Goal: Find contact information: Find contact information

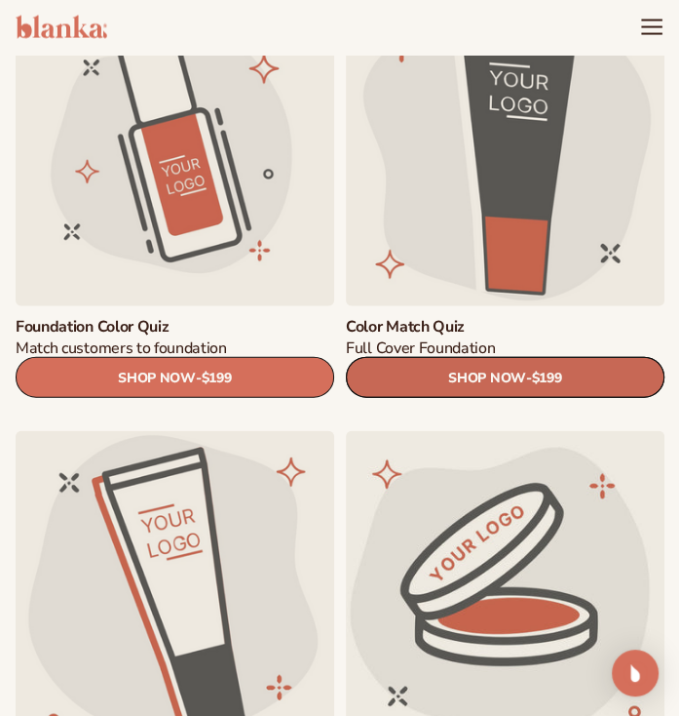
scroll to position [1911, 0]
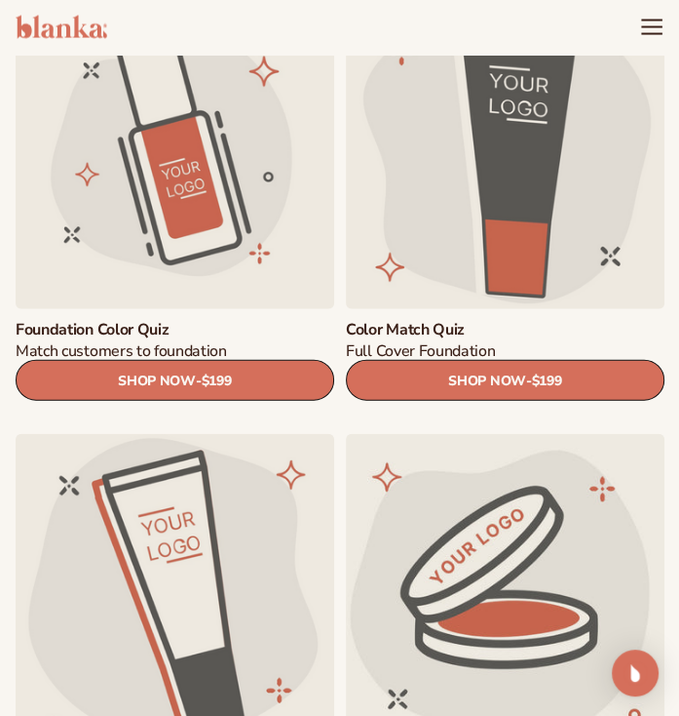
click at [446, 323] on link "Color Match Quiz" at bounding box center [505, 329] width 319 height 19
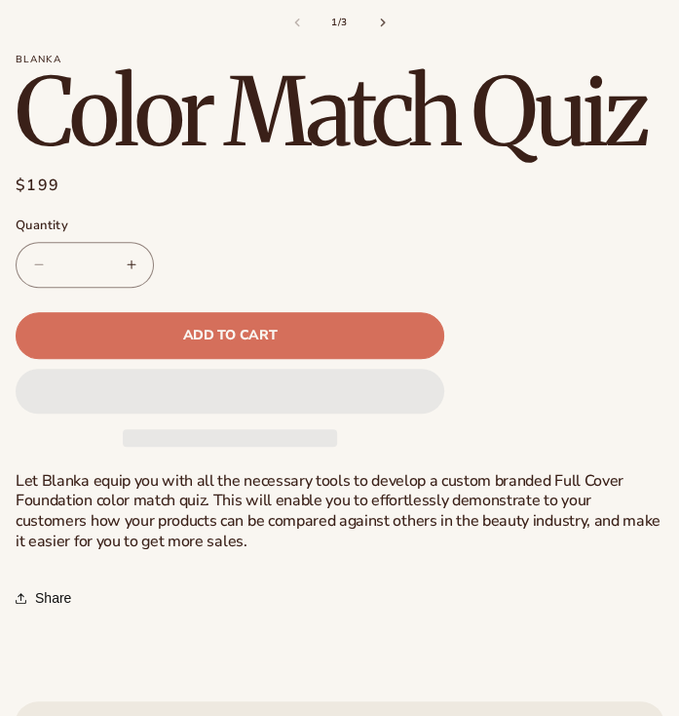
scroll to position [460, 0]
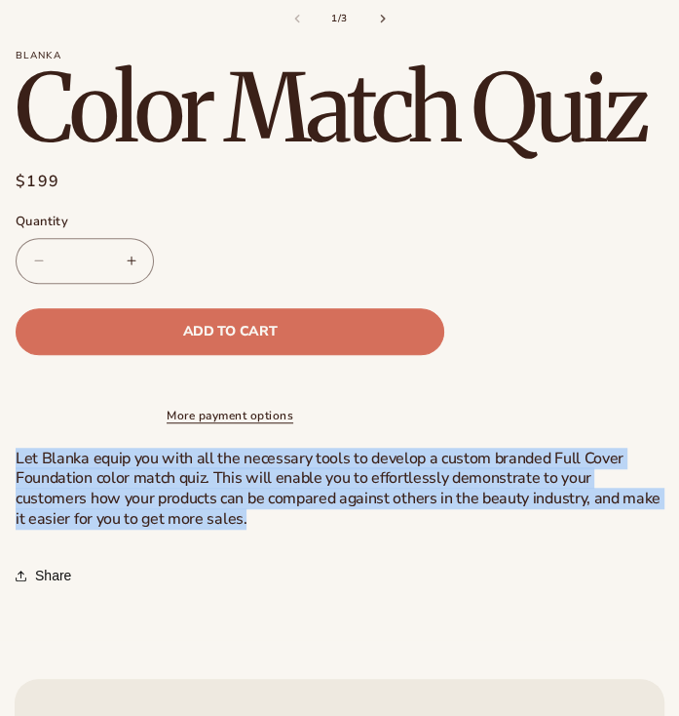
drag, startPoint x: 185, startPoint y: 533, endPoint x: 18, endPoint y: 455, distance: 184.9
click at [18, 455] on section "Blanka Color Match Quiz Color Match Quiz Regular price $199 Sale price $199 Reg…" at bounding box center [340, 323] width 648 height 547
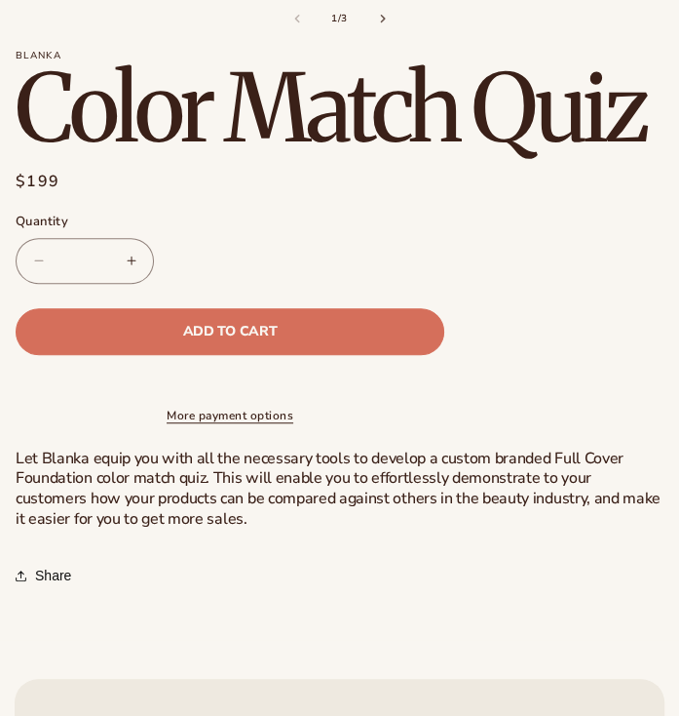
click at [299, 575] on share-button "**********" at bounding box center [340, 575] width 648 height 43
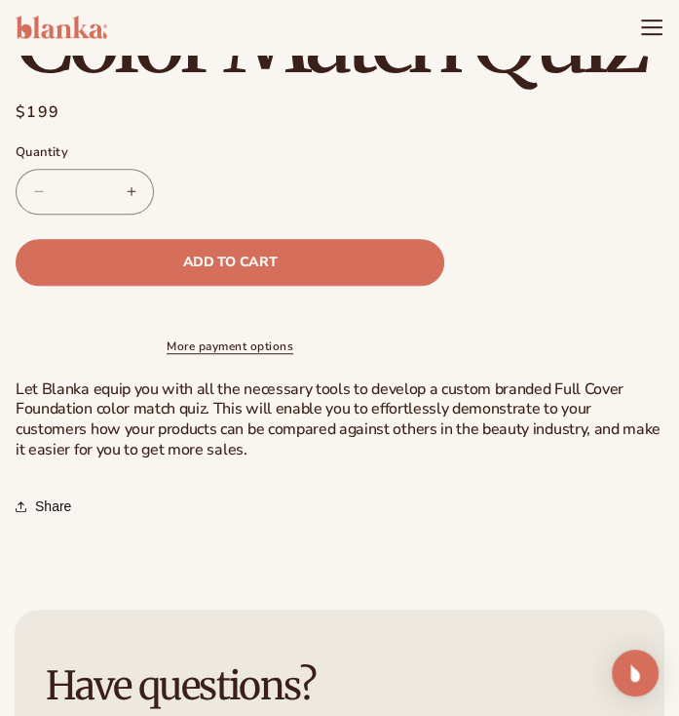
scroll to position [0, 0]
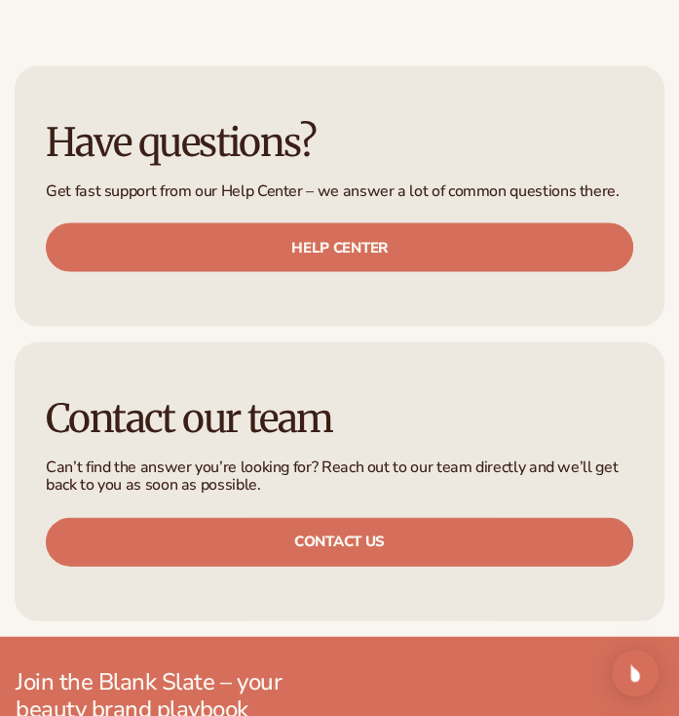
scroll to position [5198, 0]
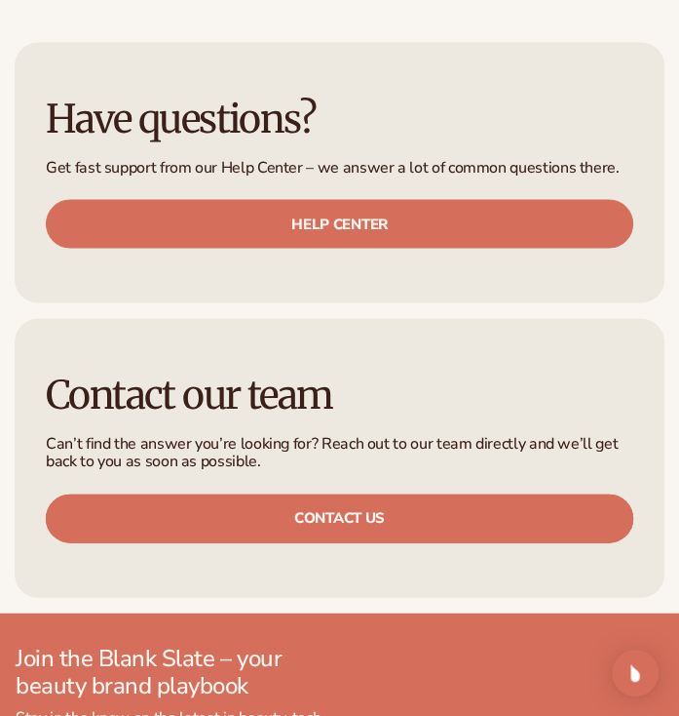
click at [422, 497] on link "Contact us" at bounding box center [340, 518] width 588 height 49
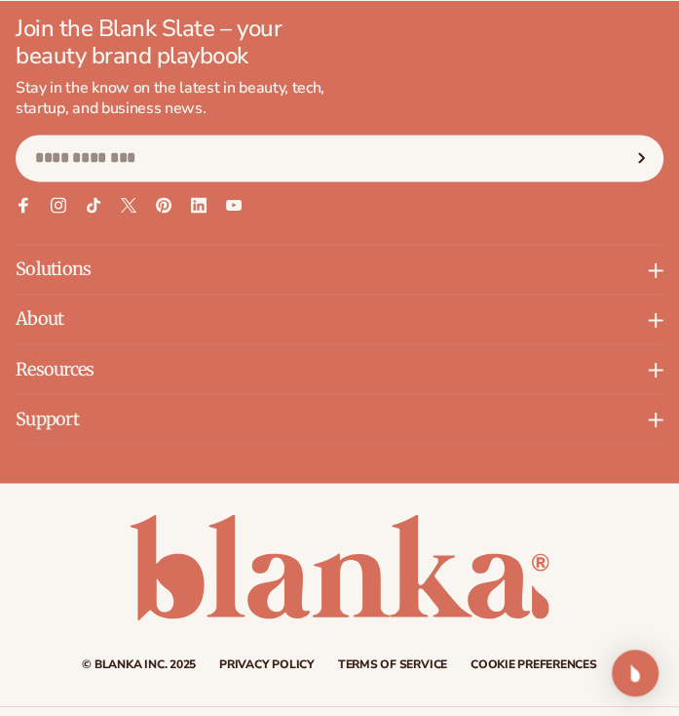
scroll to position [1369, 0]
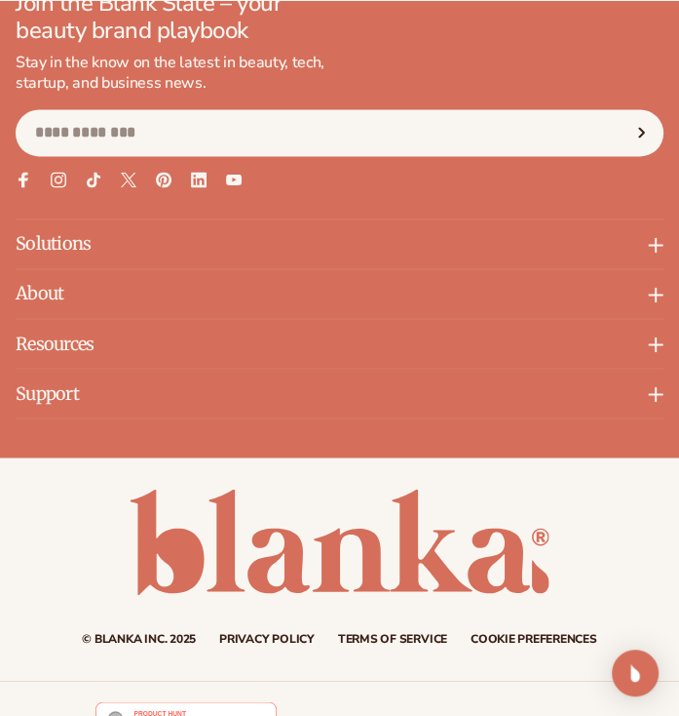
click at [649, 250] on icon at bounding box center [656, 245] width 16 height 16
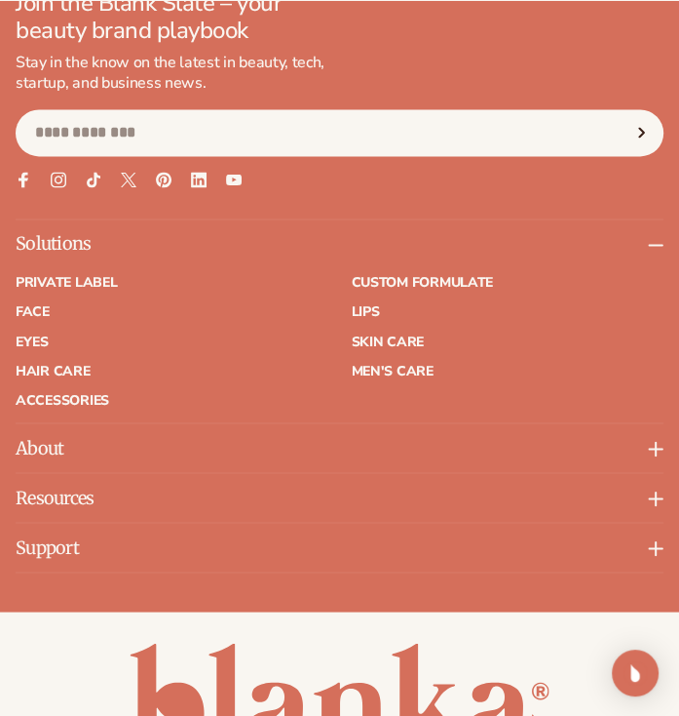
click at [649, 250] on icon at bounding box center [656, 245] width 16 height 16
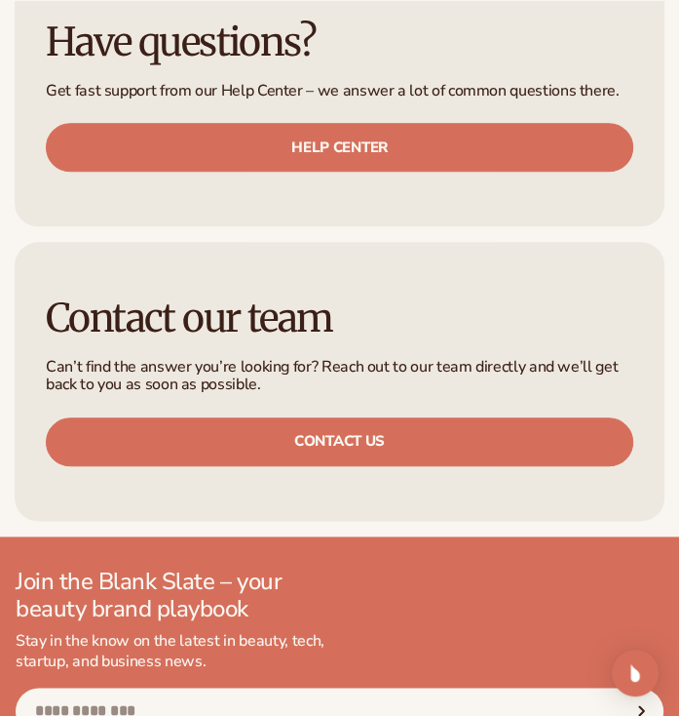
scroll to position [806, 0]
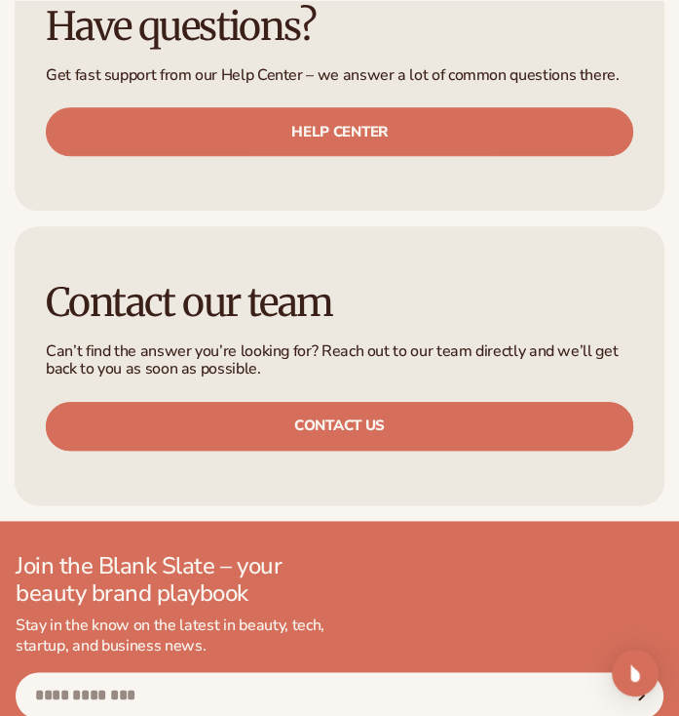
click at [372, 426] on link "Contact us" at bounding box center [340, 426] width 588 height 49
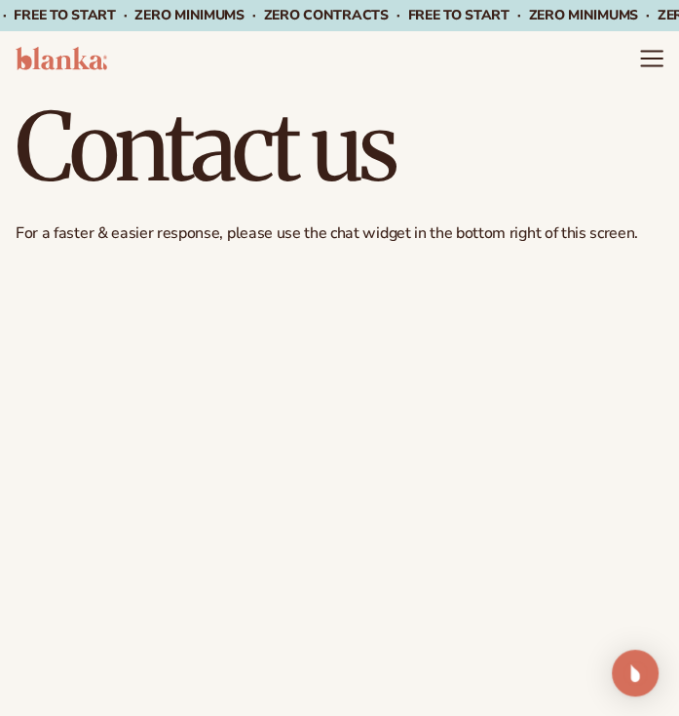
click at [659, 58] on icon "Menu" at bounding box center [651, 58] width 20 height 0
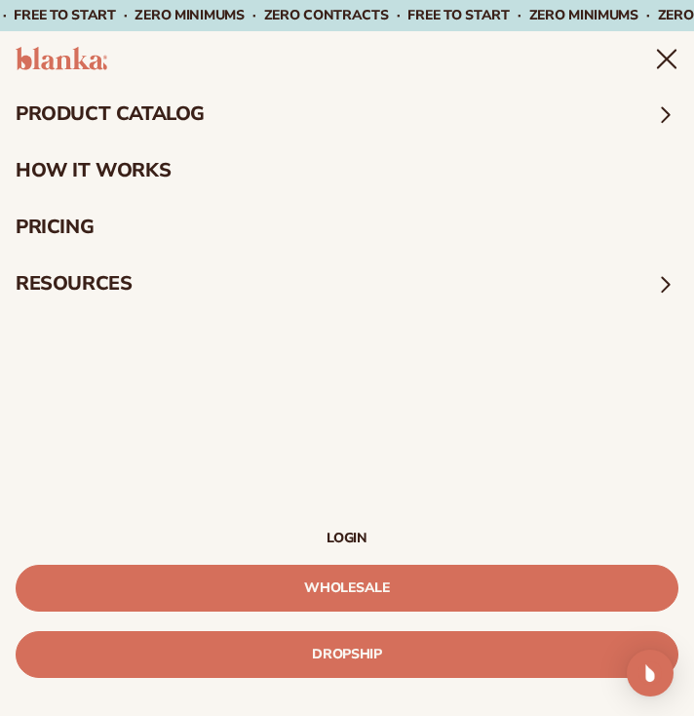
click at [668, 59] on icon "Menu" at bounding box center [667, 59] width 18 height 18
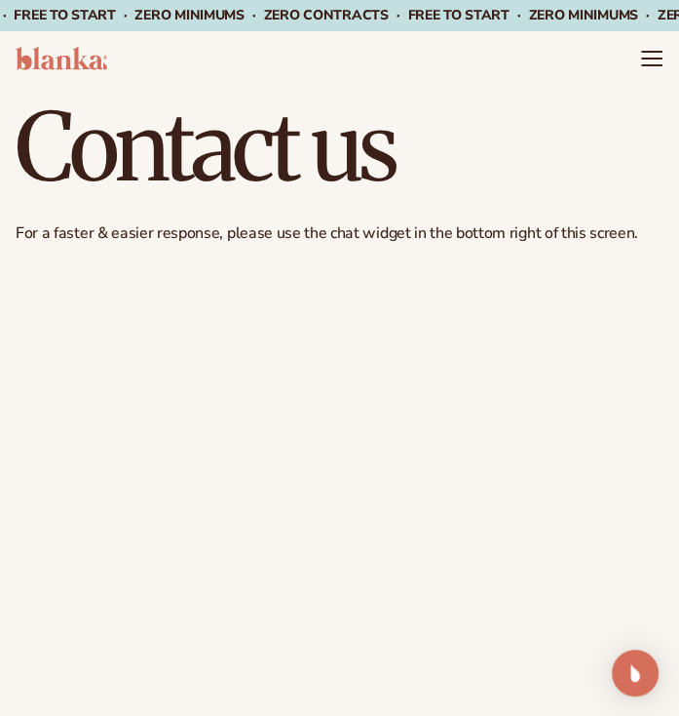
click at [67, 67] on img at bounding box center [62, 58] width 92 height 23
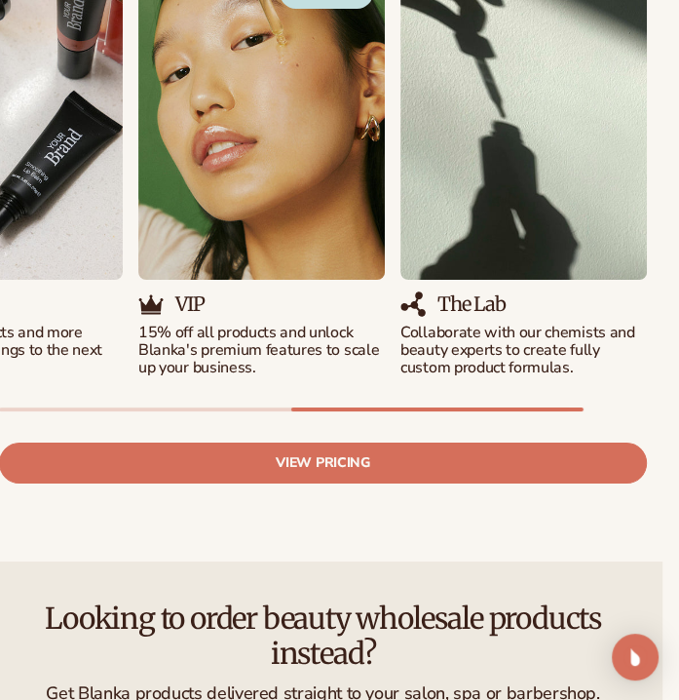
scroll to position [3084, 17]
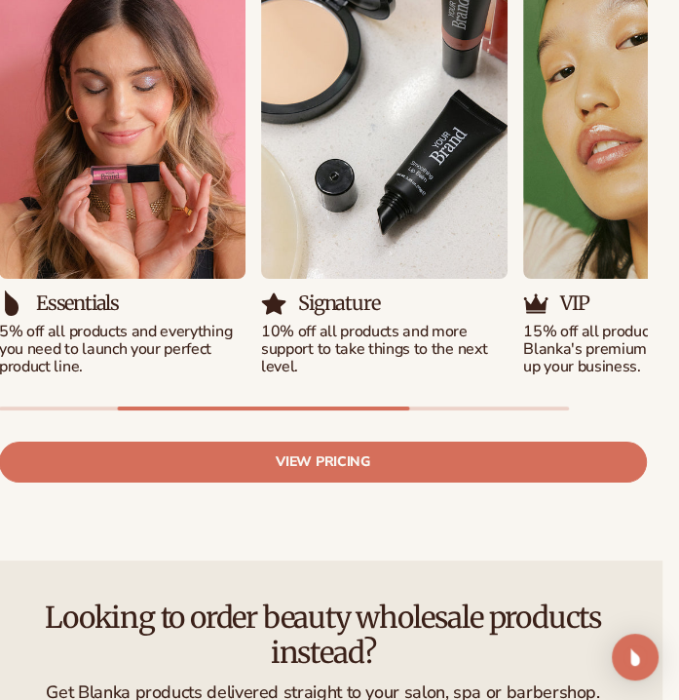
click at [554, 324] on p "15% off all products and unlock Blanka's premium features to scale up your busi…" at bounding box center [647, 350] width 247 height 52
click at [551, 227] on img "4 / 5" at bounding box center [647, 121] width 247 height 315
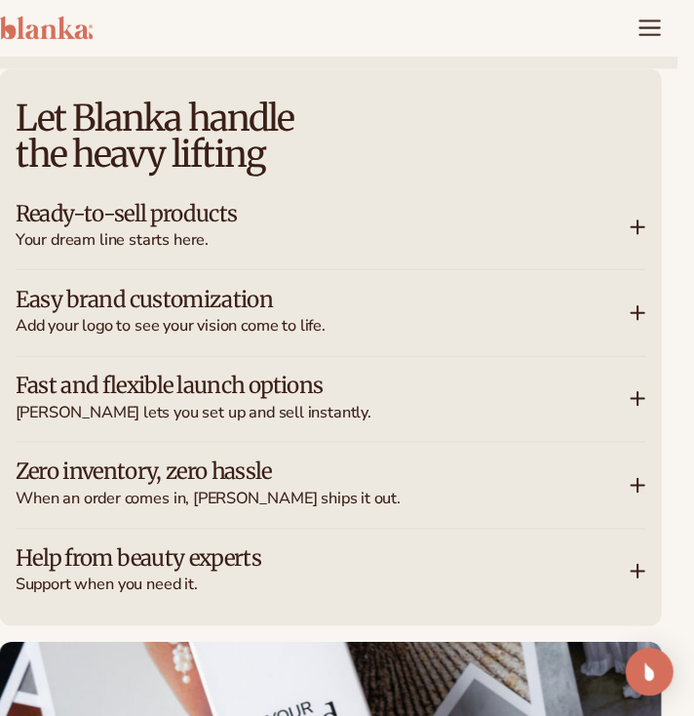
scroll to position [3306, 17]
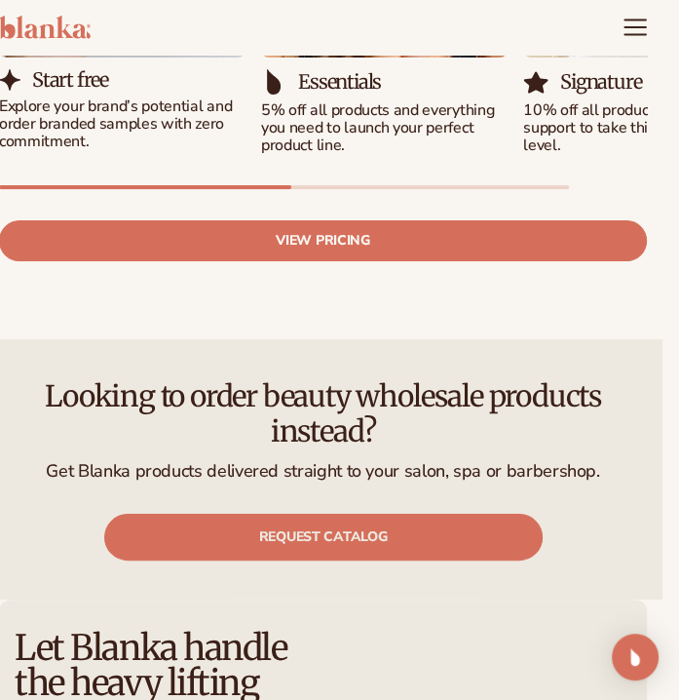
click at [628, 37] on icon "Menu" at bounding box center [635, 27] width 25 height 25
